Goal: Information Seeking & Learning: Learn about a topic

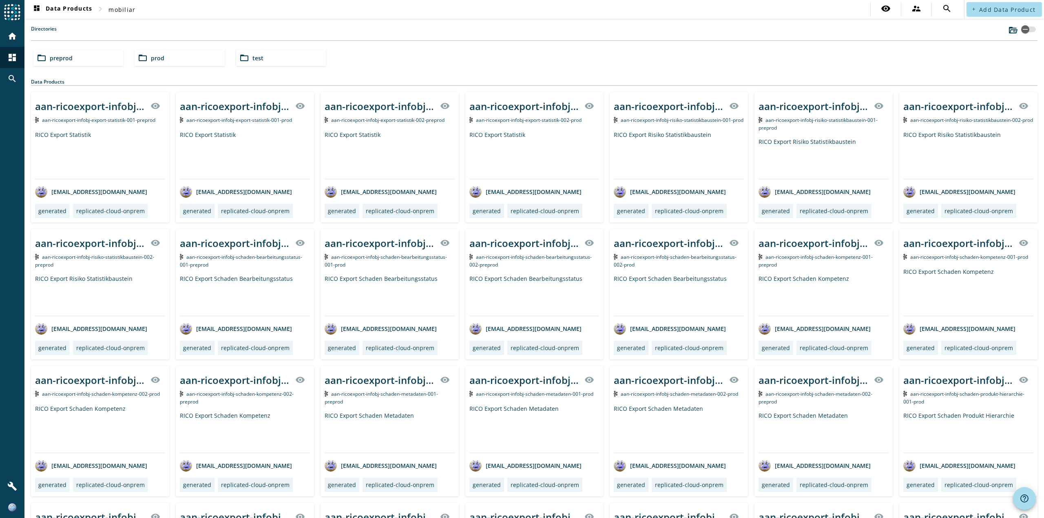
click at [88, 52] on div "folder_open preprod" at bounding box center [78, 58] width 90 height 16
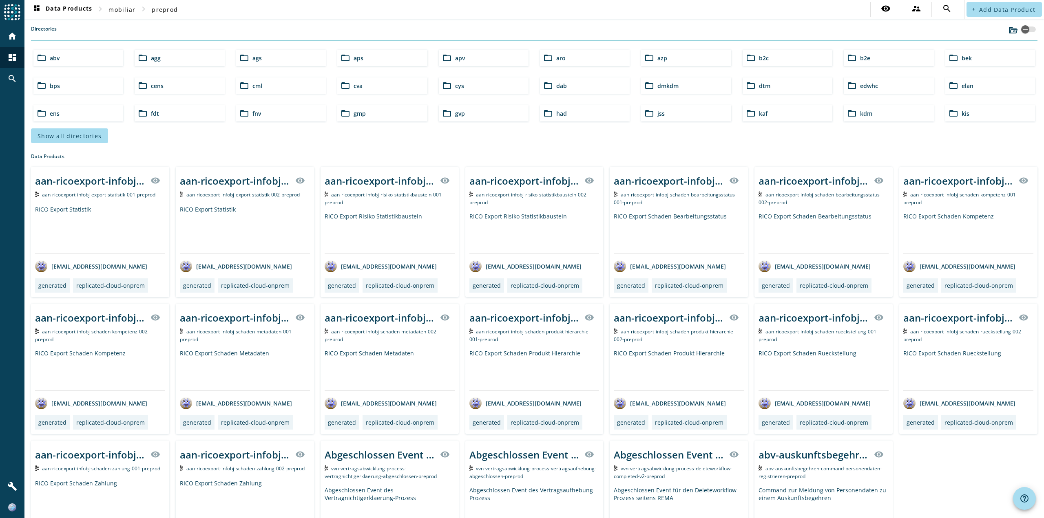
click at [746, 57] on mat-icon "folder_open" at bounding box center [751, 58] width 10 height 10
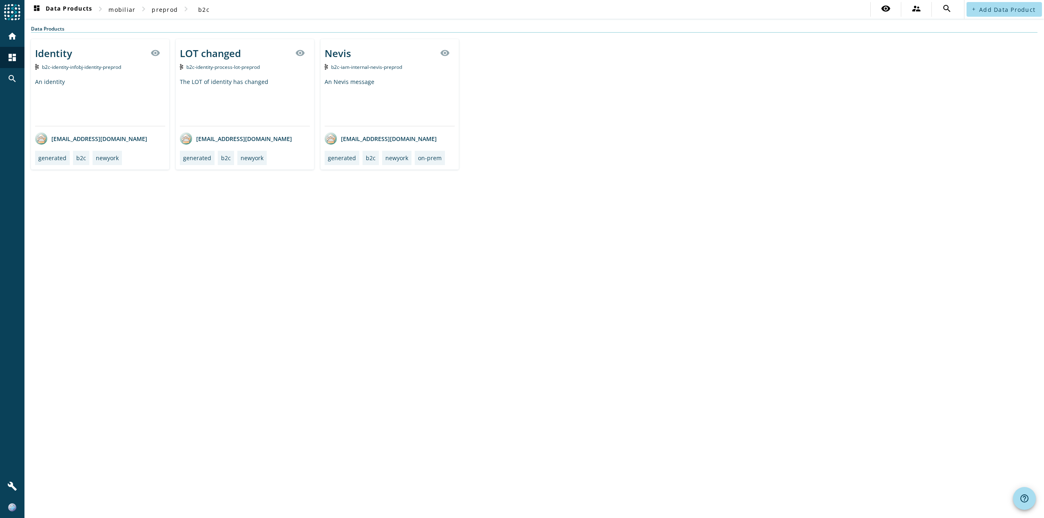
click at [79, 95] on div "An identity" at bounding box center [100, 102] width 130 height 48
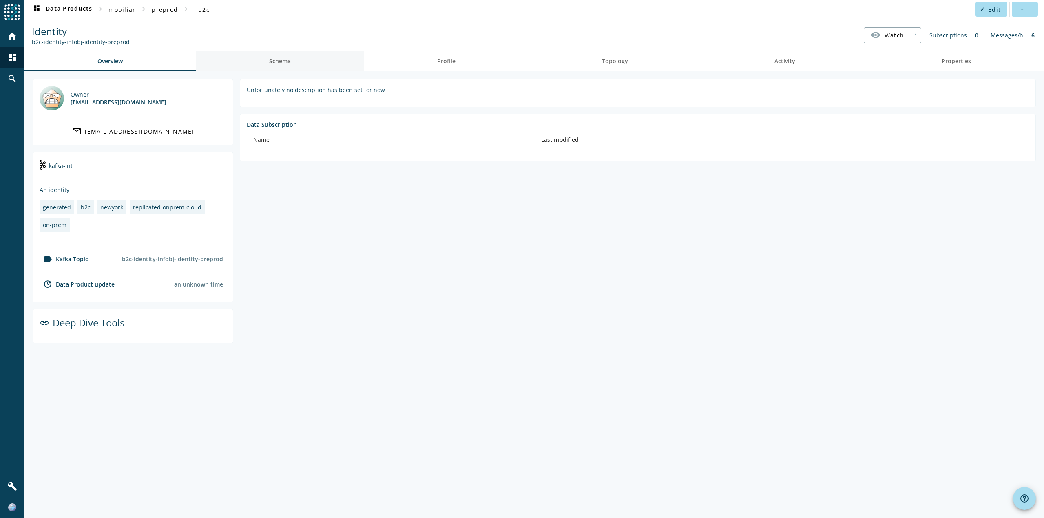
click at [305, 60] on link "Schema" at bounding box center [280, 61] width 168 height 20
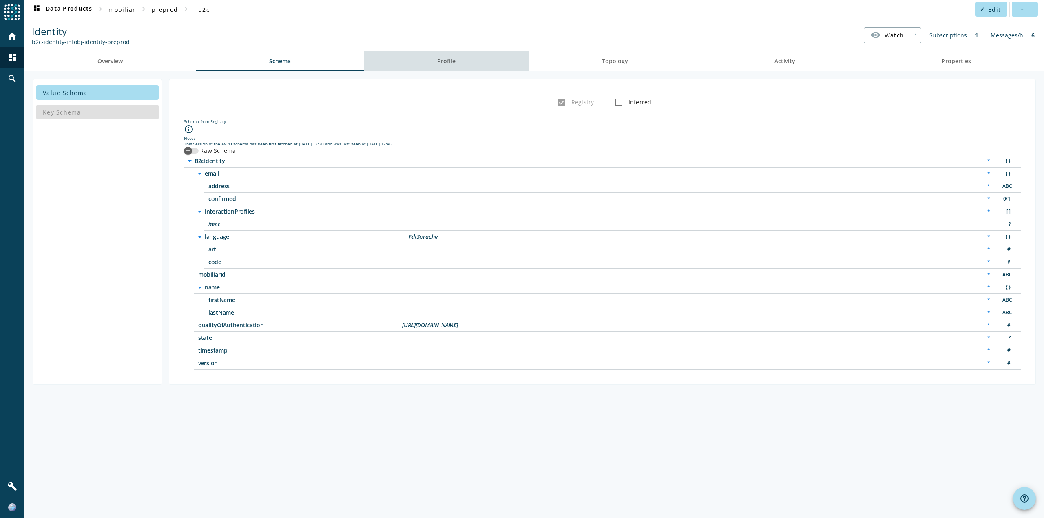
click at [438, 65] on span "Profile" at bounding box center [446, 61] width 18 height 20
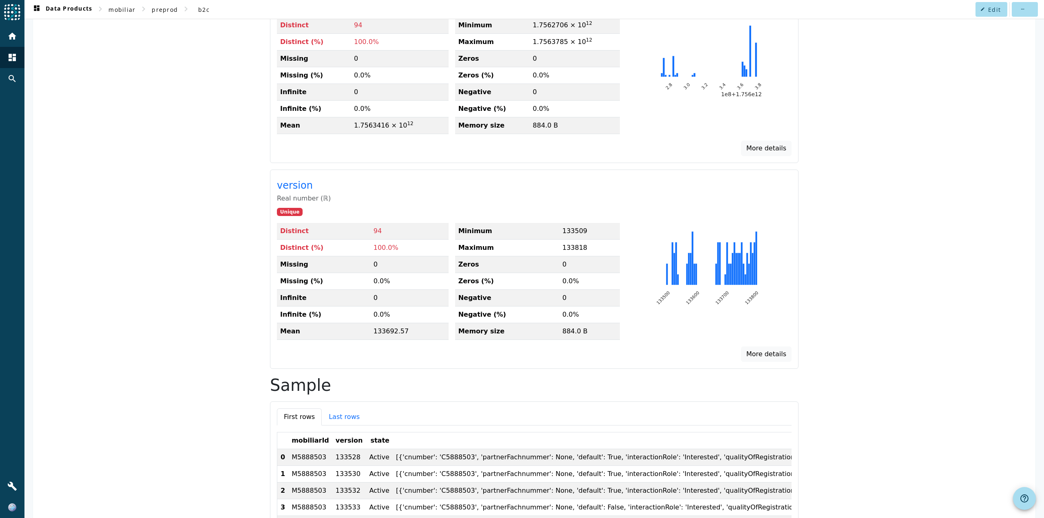
scroll to position [442, 0]
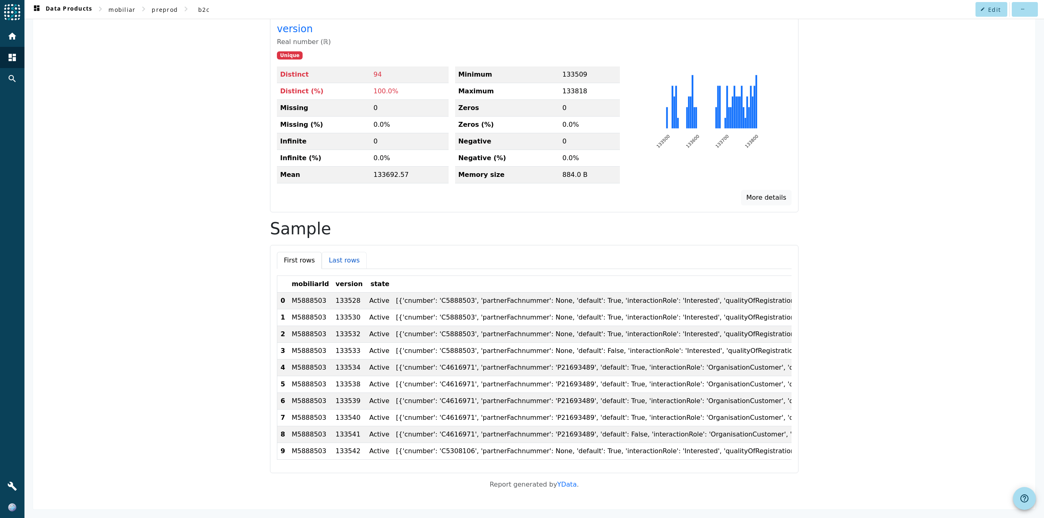
click at [331, 257] on button "Last rows" at bounding box center [344, 260] width 45 height 17
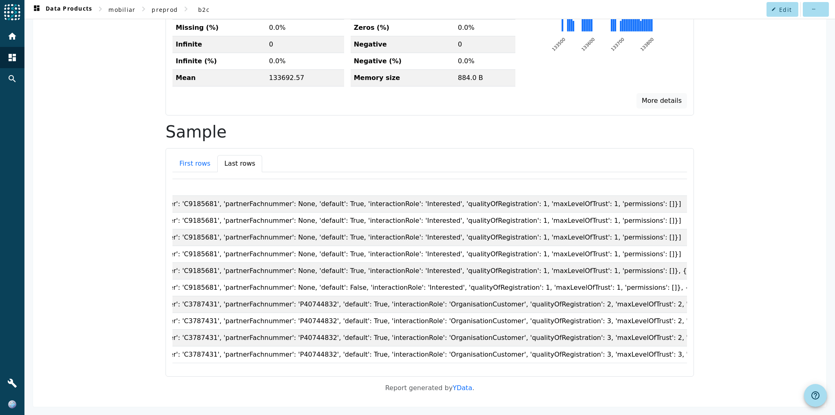
scroll to position [0, 96]
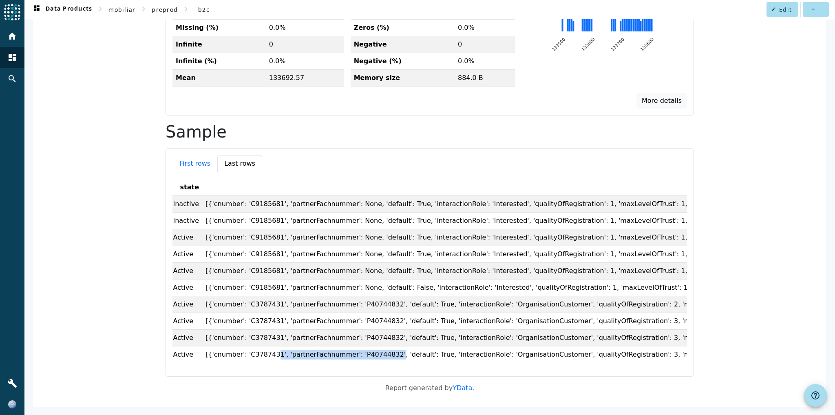
drag, startPoint x: 254, startPoint y: 345, endPoint x: 355, endPoint y: 340, distance: 101.2
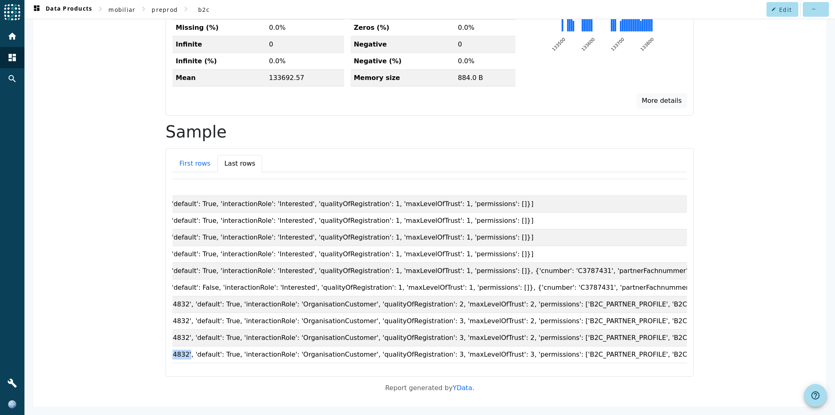
scroll to position [0, 0]
